Goal: Find specific page/section: Find specific page/section

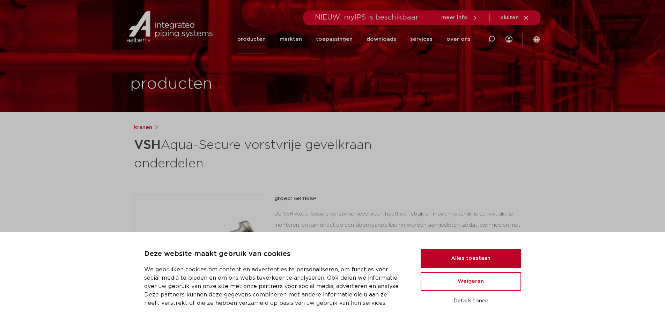
click at [474, 254] on button "Alles toestaan" at bounding box center [471, 258] width 101 height 19
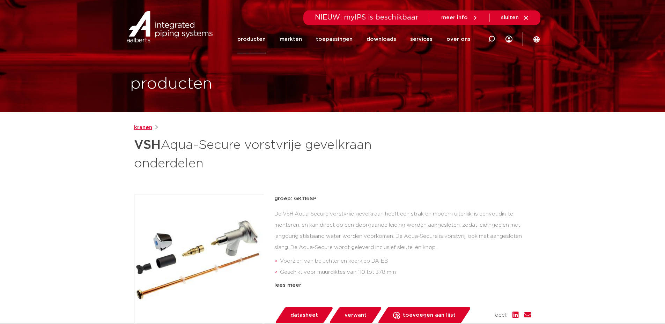
click at [143, 127] on link "kranen" at bounding box center [143, 128] width 18 height 8
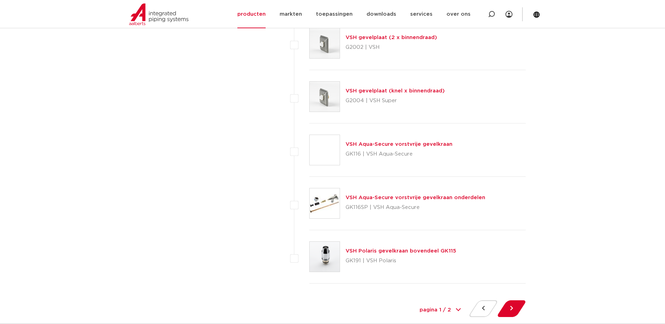
scroll to position [3143, 0]
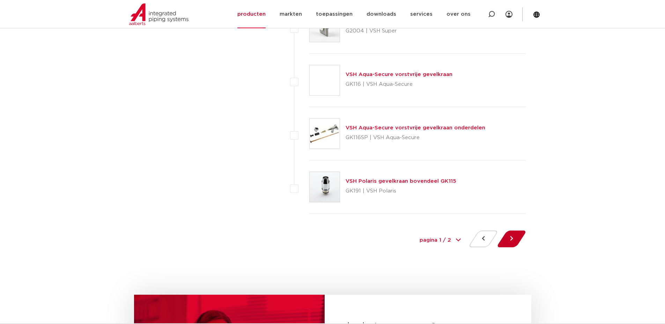
click at [513, 242] on button at bounding box center [512, 239] width 20 height 17
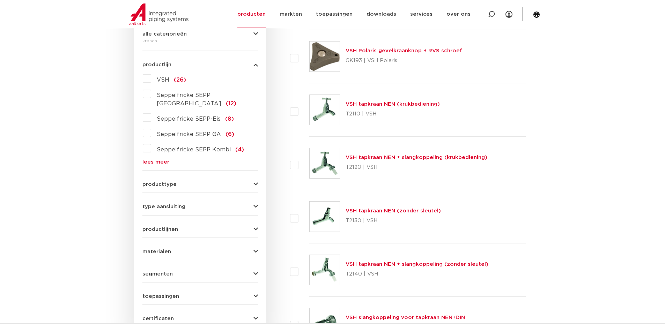
scroll to position [140, 0]
